Goal: Find specific page/section: Find specific page/section

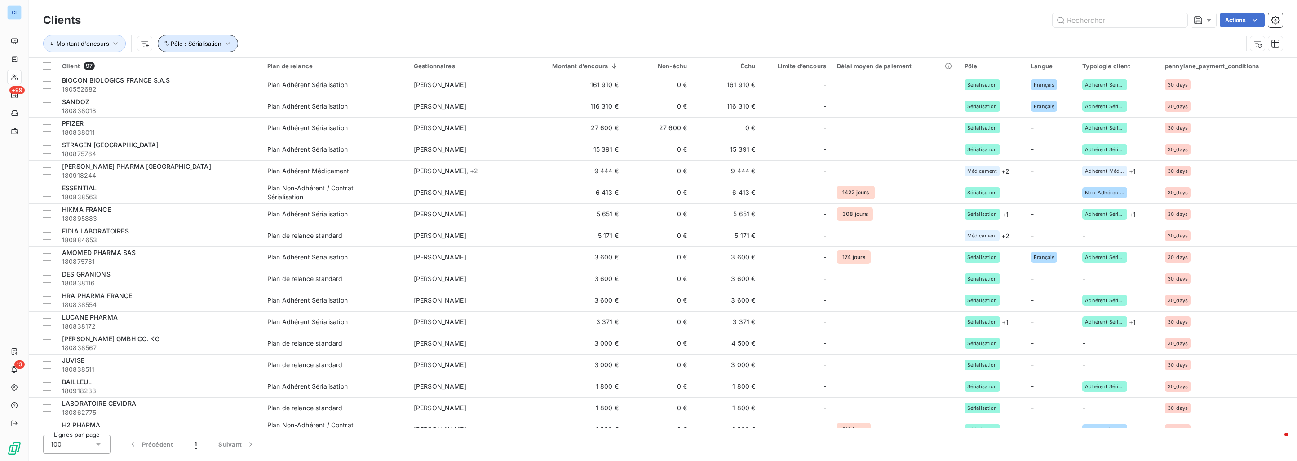
click at [199, 43] on span "Pôle : Sérialisation" at bounding box center [196, 43] width 51 height 7
click at [195, 89] on span "Supprimer le filtre" at bounding box center [203, 91] width 52 height 9
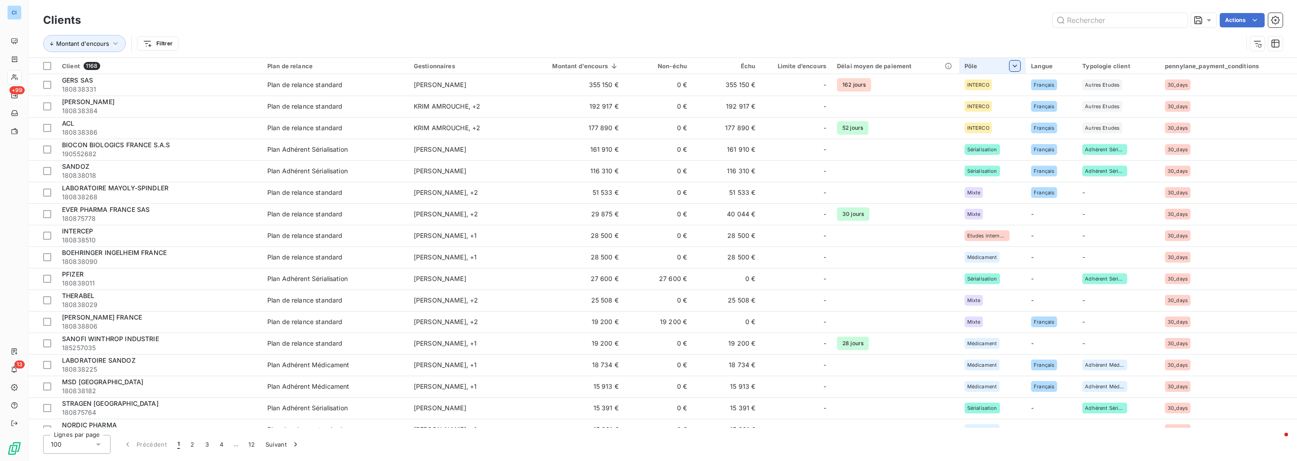
click at [1007, 66] on html "CI +99 13 Clients Actions Montant d'encours Filtrer Client 1168 Plan de relance…" at bounding box center [648, 230] width 1297 height 461
click at [979, 89] on div at bounding box center [947, 89] width 129 height 19
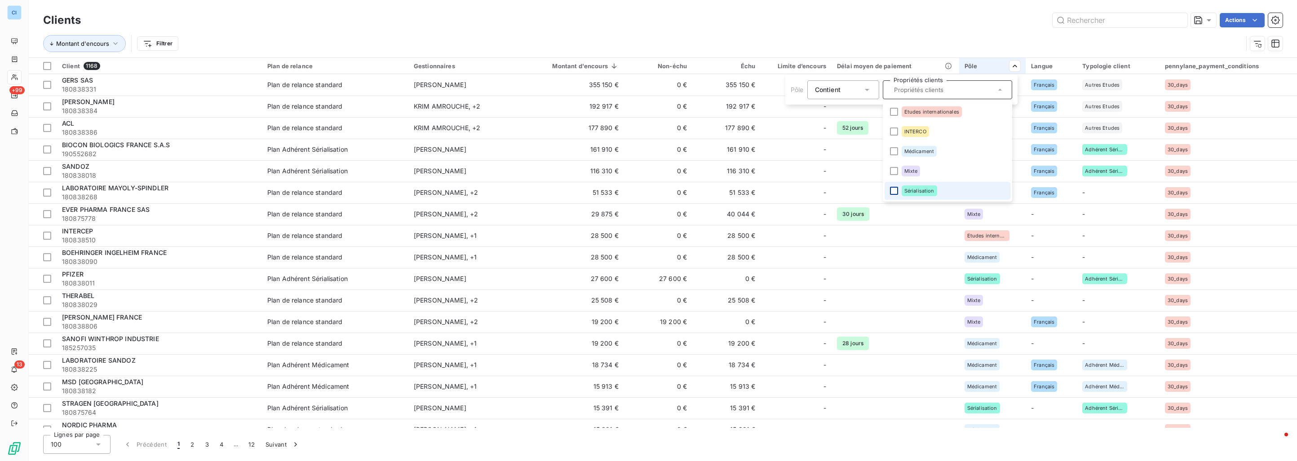
click at [893, 189] on div at bounding box center [894, 191] width 8 height 8
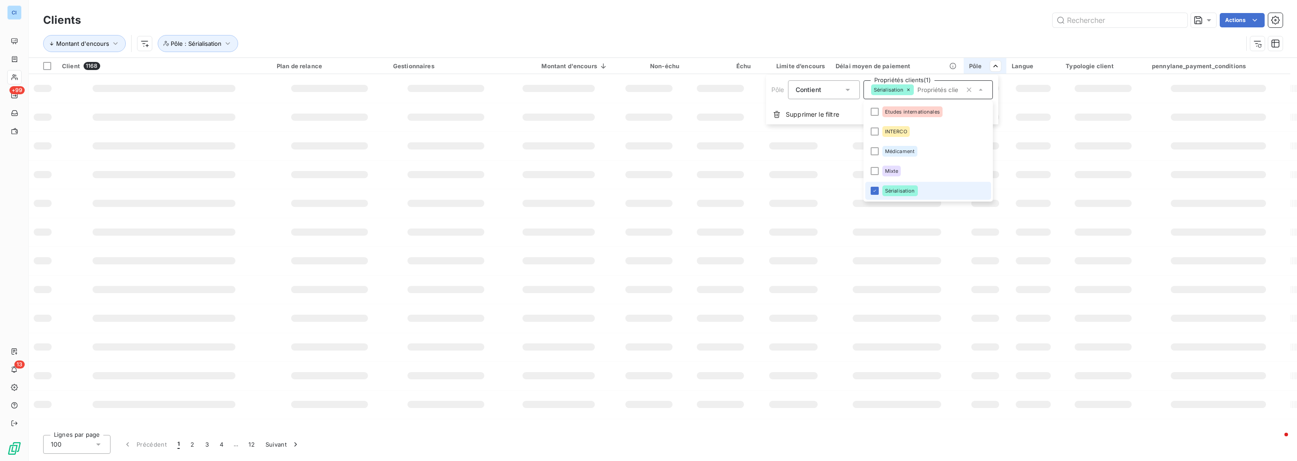
click at [899, 29] on html "CI +99 13 Clients Actions Montant d'encours Pôle : Sérialisation Client 1168 Pl…" at bounding box center [648, 230] width 1297 height 461
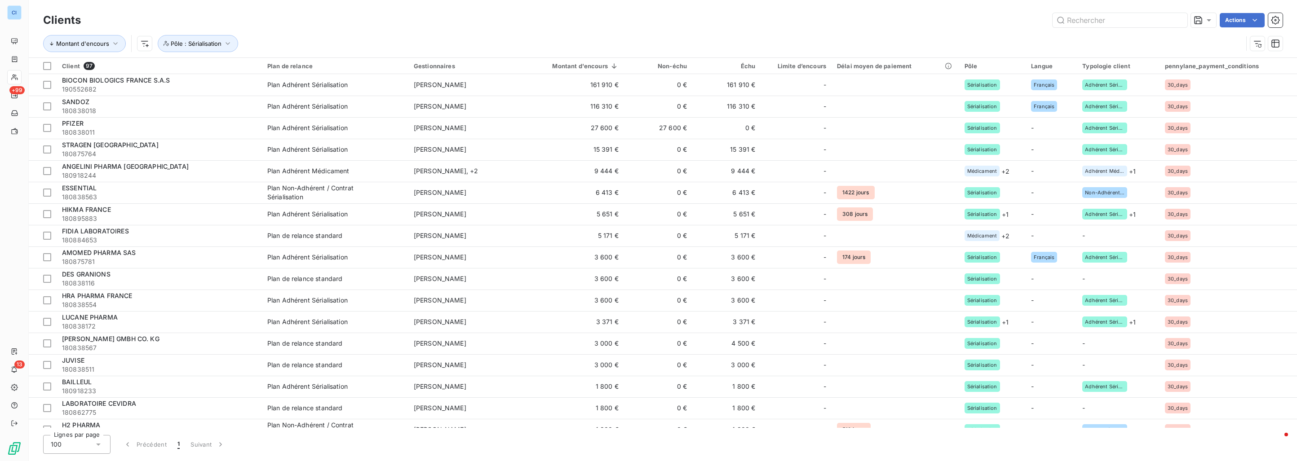
click at [954, 33] on div "Montant d'encours Pôle : Sérialisation" at bounding box center [662, 44] width 1239 height 28
